Goal: Task Accomplishment & Management: Manage account settings

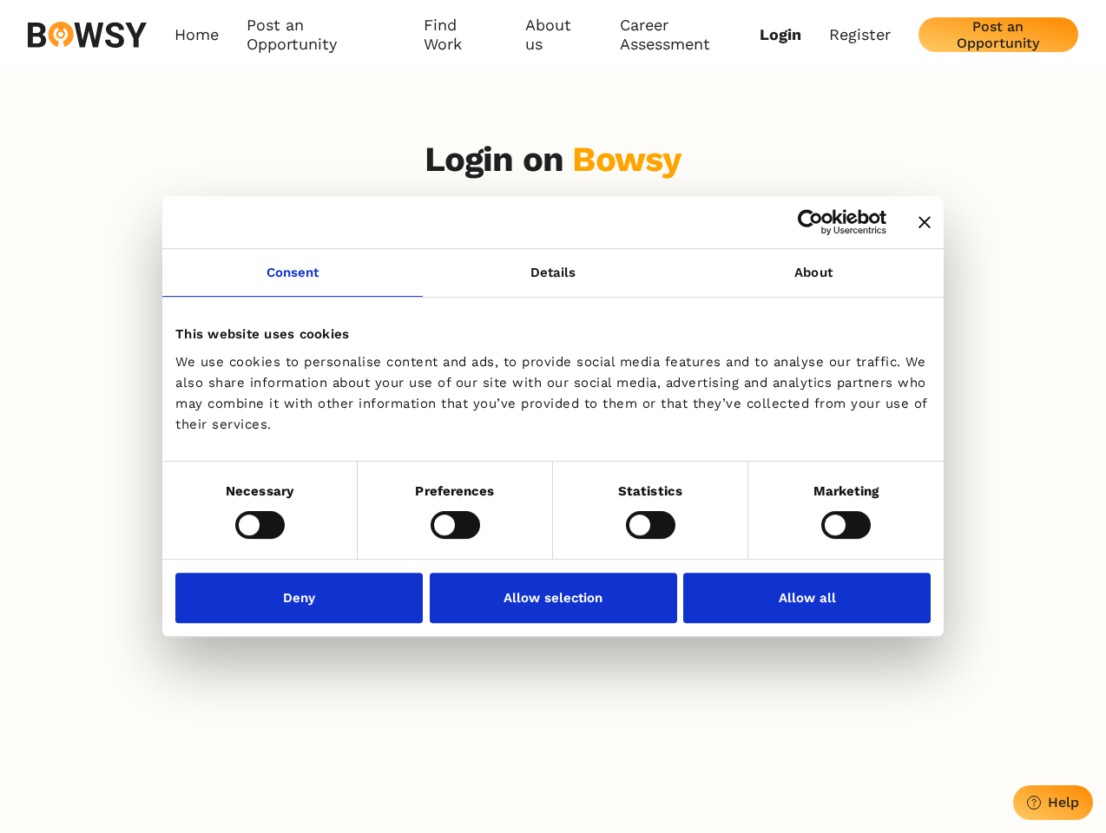
click at [918, 223] on icon "Close banner" at bounding box center [924, 222] width 12 height 12
click at [292, 283] on link "Consent" at bounding box center [292, 273] width 260 height 48
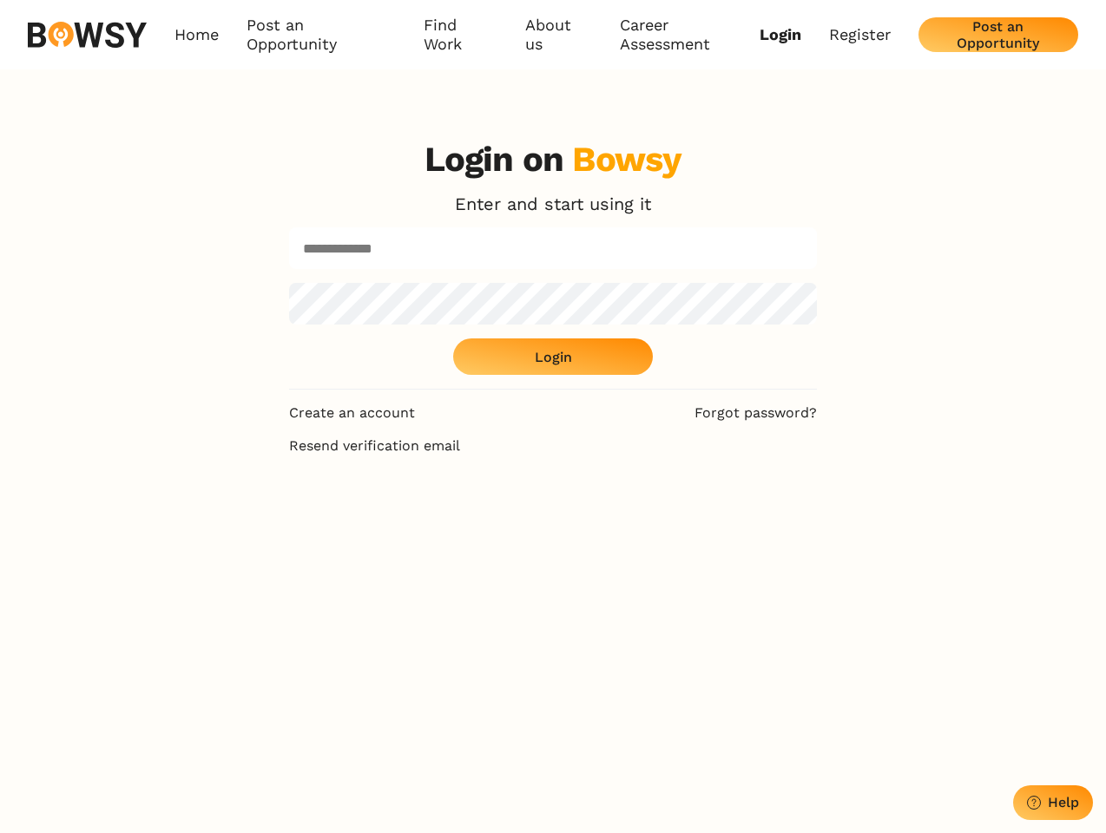
click at [553, 283] on body "Consent Details [#IABV2SETTINGS#] About This website uses cookies We use cookie…" at bounding box center [553, 716] width 1106 height 1432
click at [813, 283] on div "Login on Bowsy Enter and start using it Login" at bounding box center [553, 264] width 528 height 251
click at [259, 524] on div "Login on Bowsy Enter and start using it Login Create an account Forgot password…" at bounding box center [553, 541] width 1106 height 833
click at [455, 524] on div "Login on Bowsy Enter and start using it Login Create an account Forgot password…" at bounding box center [552, 541] width 555 height 833
click at [650, 524] on div "Login on Bowsy Enter and start using it Login Create an account Forgot password…" at bounding box center [552, 541] width 555 height 833
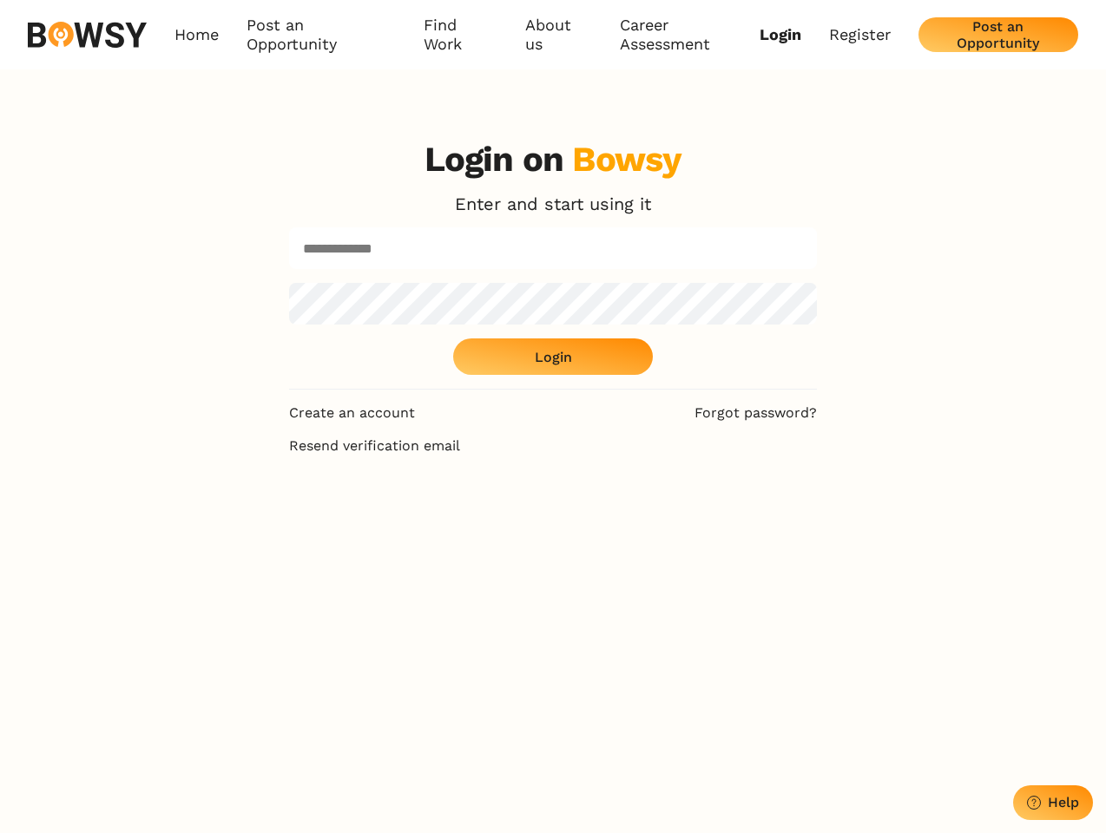
click at [845, 524] on div "Login on Bowsy Enter and start using it Login Create an account Forgot password…" at bounding box center [553, 541] width 1106 height 833
click at [304, 597] on div "Login on Bowsy Enter and start using it Login Create an account Forgot password…" at bounding box center [552, 541] width 555 height 833
click at [553, 597] on div "Login on Bowsy Enter and start using it Login Create an account Forgot password…" at bounding box center [552, 541] width 555 height 833
